Goal: Task Accomplishment & Management: Manage account settings

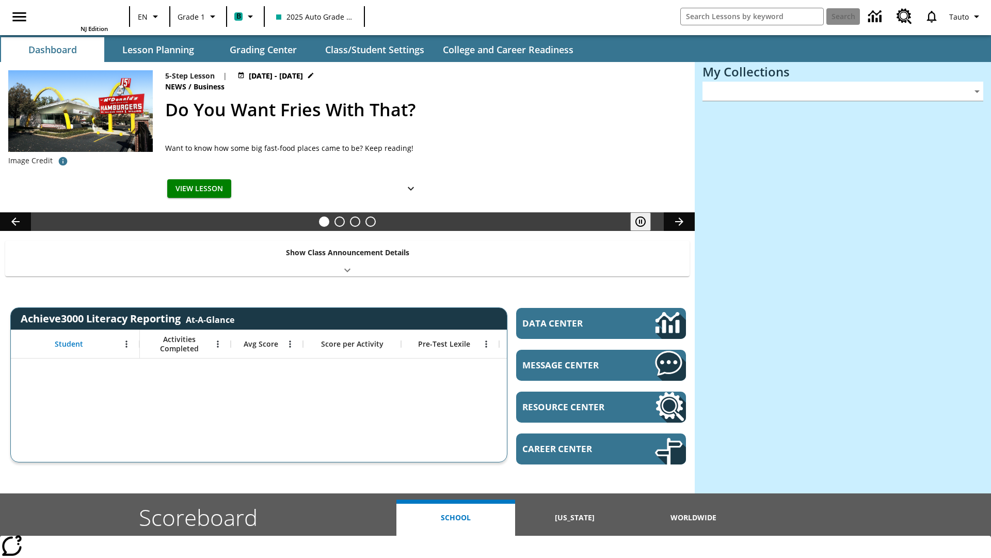
type input "-1"
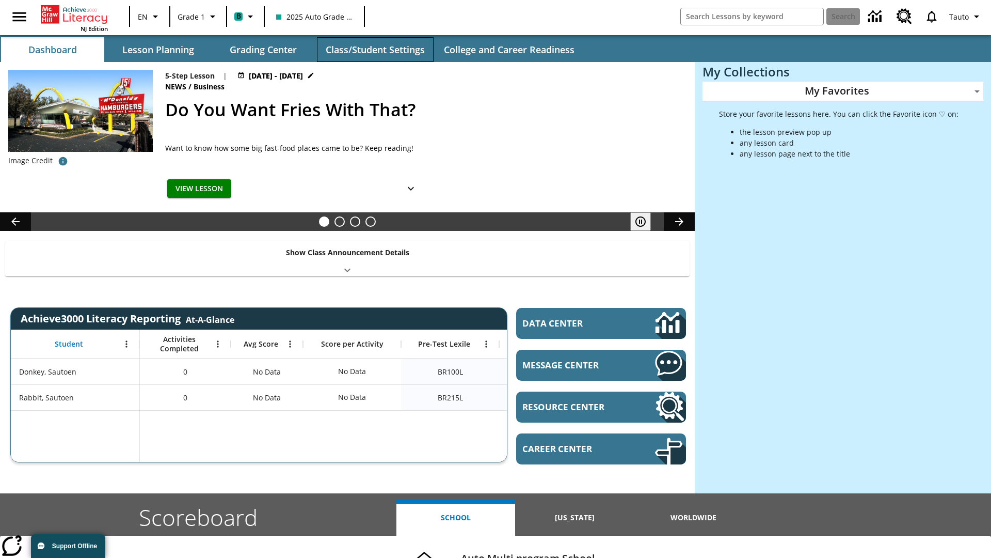
click at [375, 50] on button "Class/Student Settings" at bounding box center [375, 49] width 117 height 25
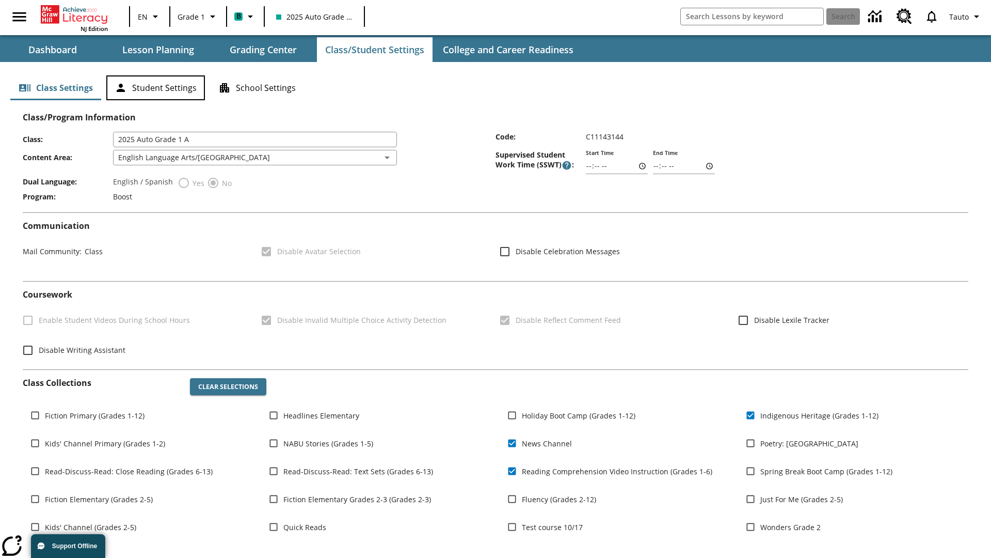
click at [155, 88] on button "Student Settings" at bounding box center [155, 87] width 99 height 25
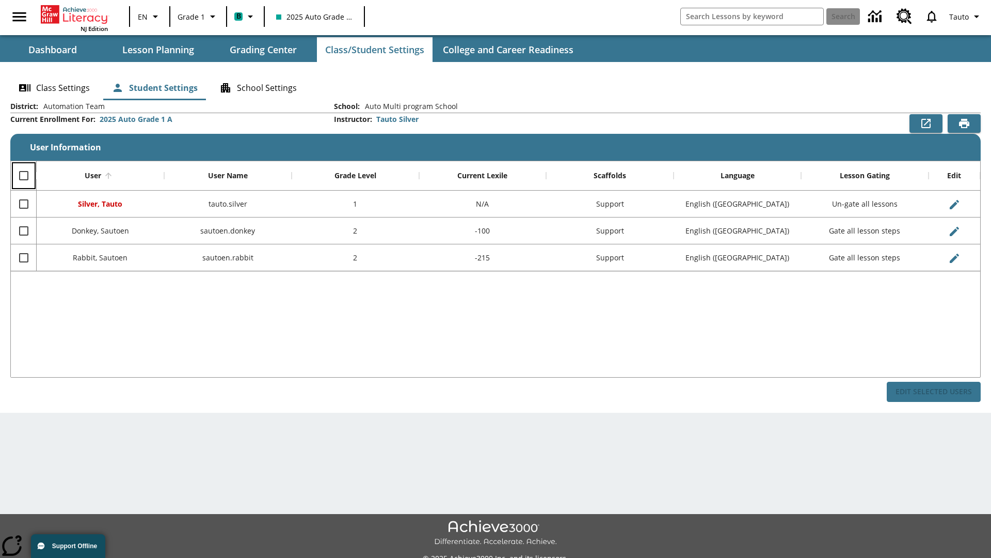
click at [23, 176] on input "Select all rows" at bounding box center [24, 176] width 22 height 22
checkbox input "true"
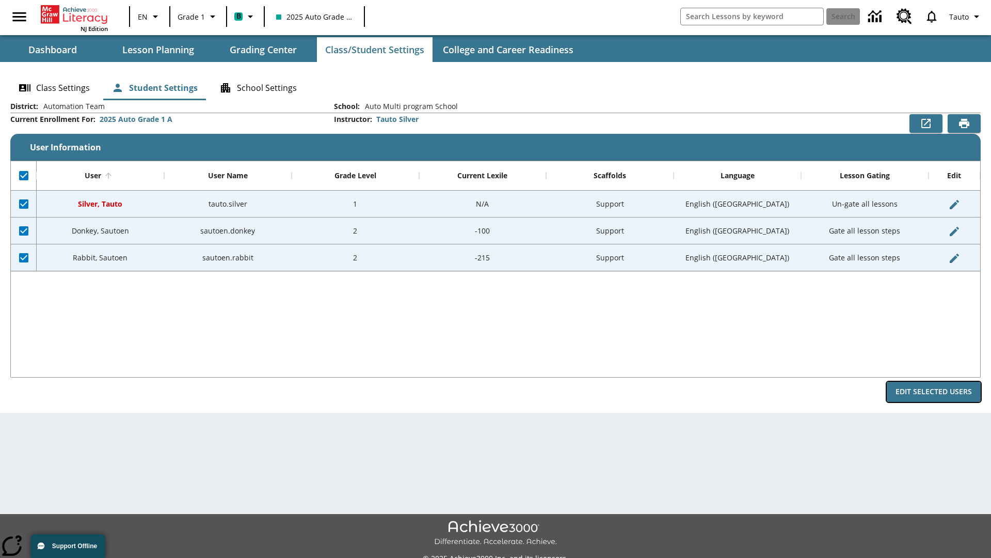
click at [934, 391] on button "Edit Selected Users" at bounding box center [934, 392] width 94 height 20
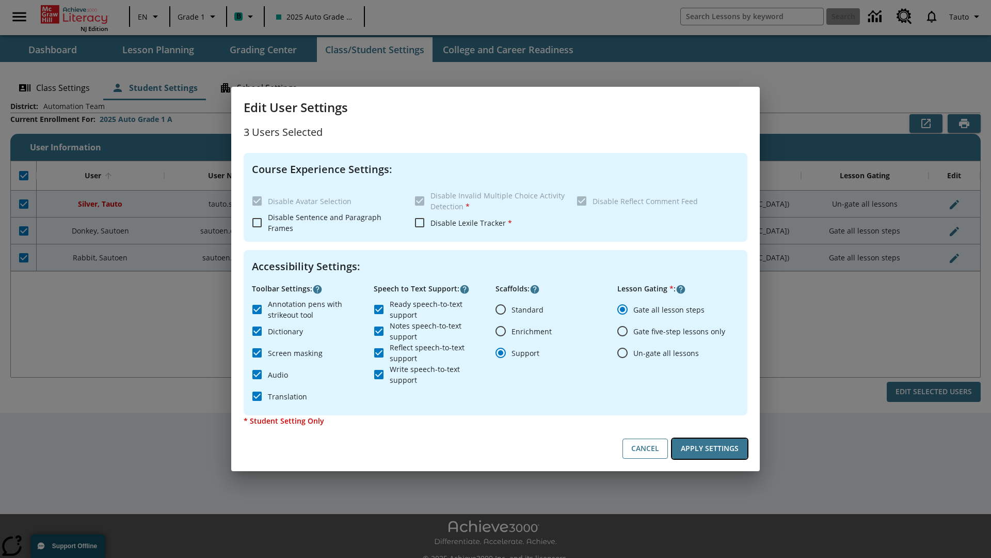
click at [710, 448] on button "Apply Settings" at bounding box center [709, 448] width 75 height 20
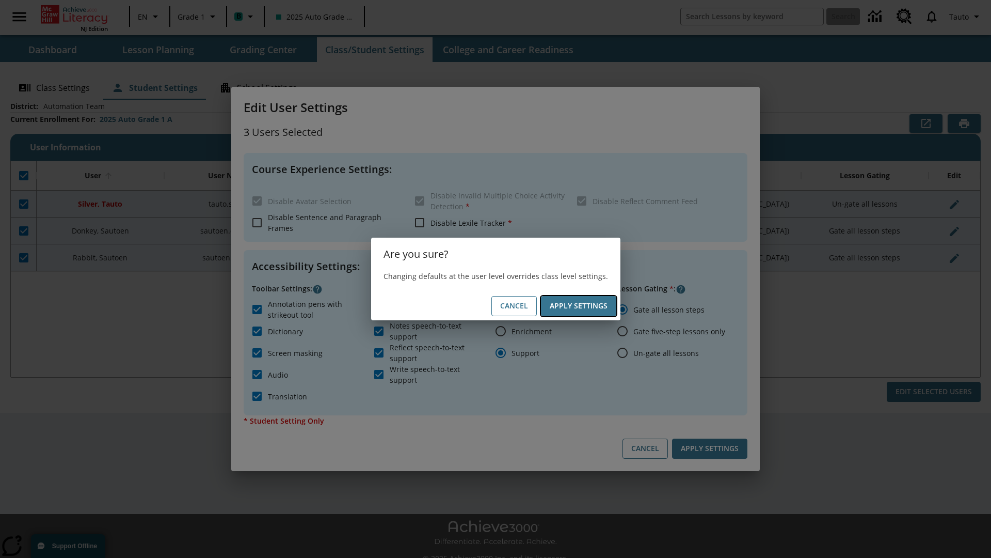
click at [578, 306] on button "Apply Settings" at bounding box center [578, 306] width 75 height 20
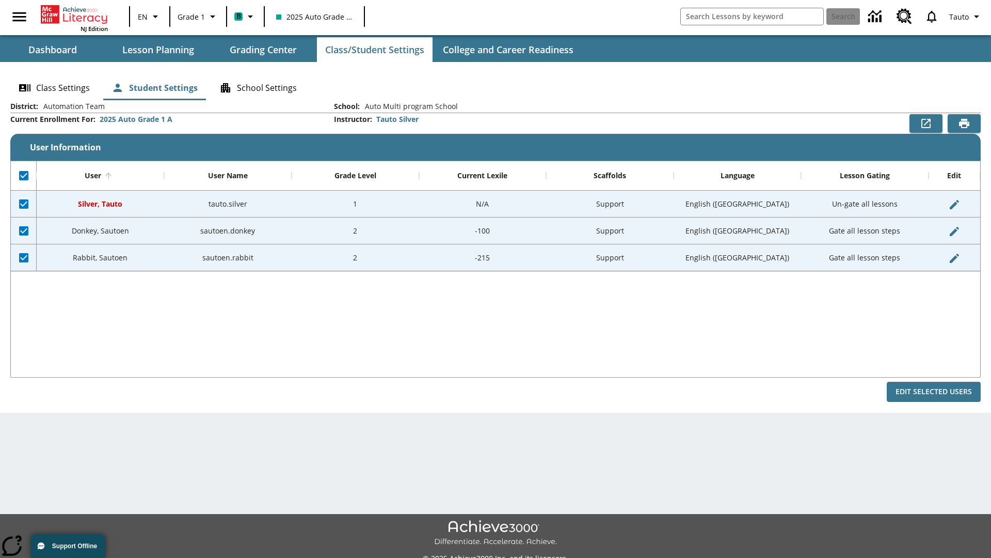
checkbox input "false"
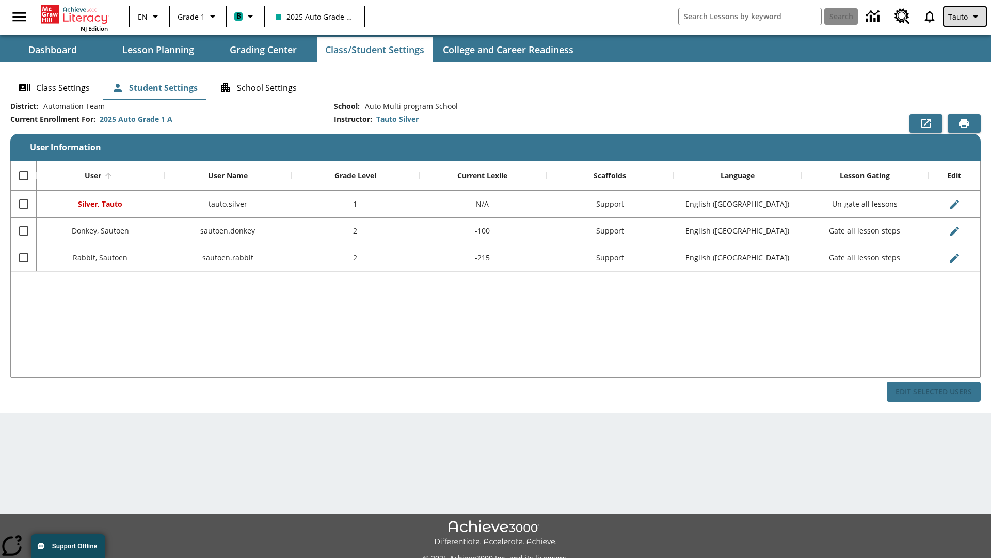
click at [966, 17] on span "Tauto" at bounding box center [959, 16] width 20 height 11
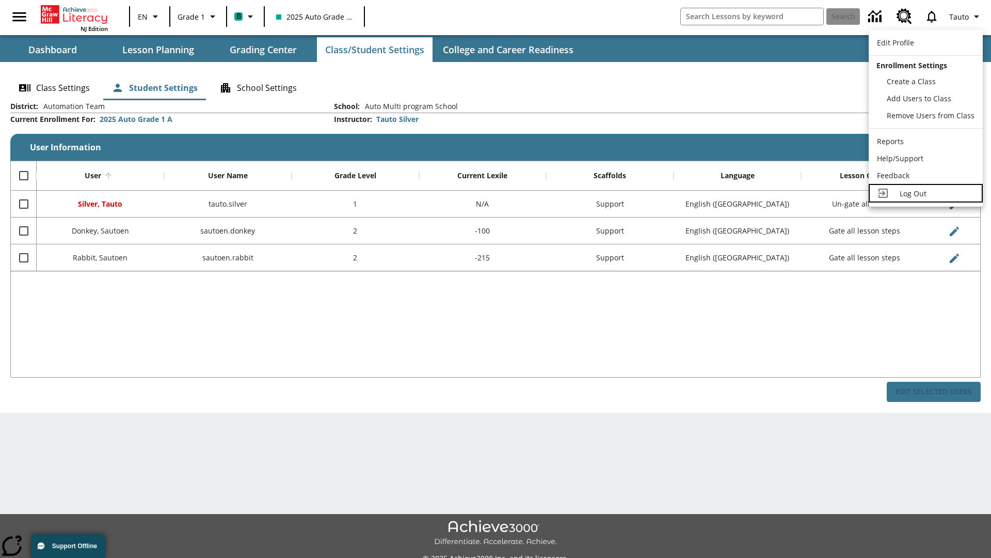
click at [926, 193] on span "Log Out" at bounding box center [913, 193] width 27 height 10
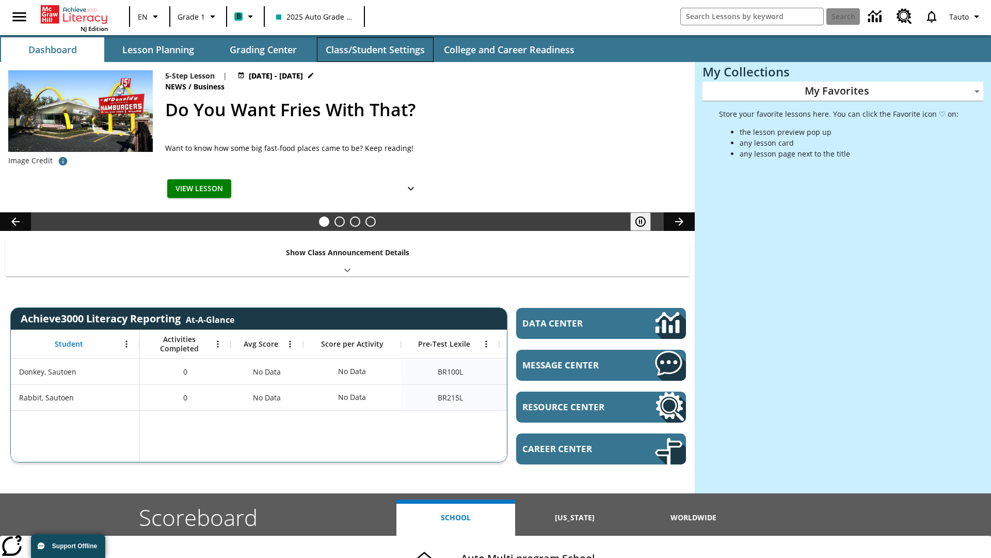
click at [375, 50] on button "Class/Student Settings" at bounding box center [375, 49] width 117 height 25
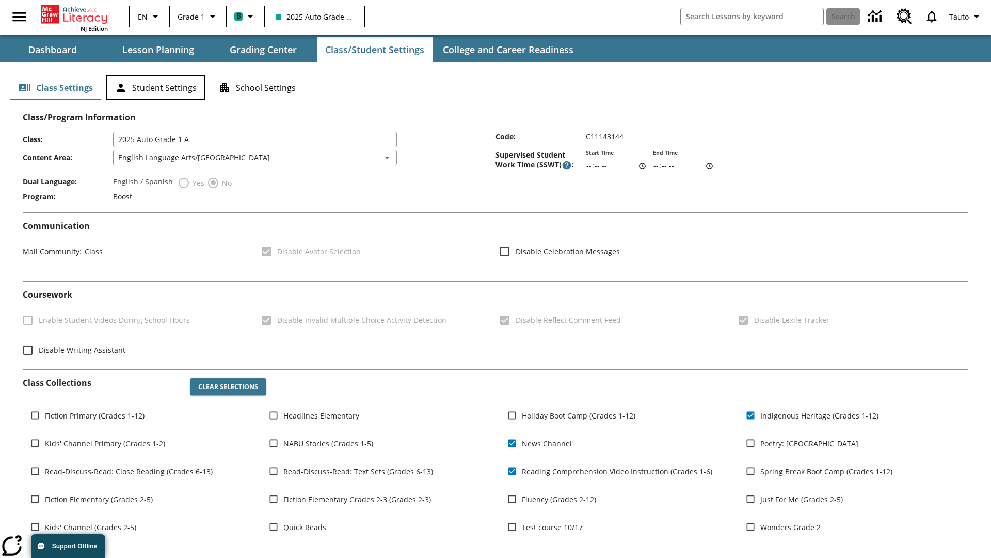
click at [155, 88] on button "Student Settings" at bounding box center [155, 87] width 99 height 25
